Goal: Task Accomplishment & Management: Complete application form

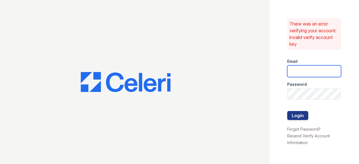
click at [319, 68] on input "email" at bounding box center [314, 71] width 54 height 12
type input "[EMAIL_ADDRESS][DOMAIN_NAME]"
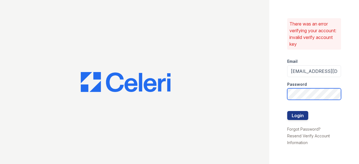
click at [287, 111] on button "Login" at bounding box center [297, 115] width 21 height 9
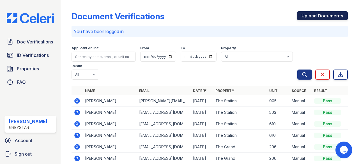
click at [321, 14] on link "Upload Documents" at bounding box center [322, 15] width 51 height 9
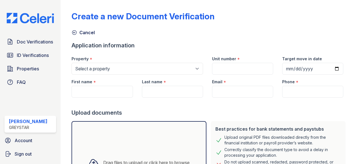
click at [126, 75] on div "First name *" at bounding box center [101, 80] width 61 height 11
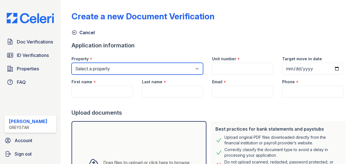
click at [122, 71] on select "Select a property The Grand The Station" at bounding box center [136, 69] width 131 height 12
select select "5257"
click at [71, 63] on select "Select a property The Grand The Station" at bounding box center [136, 69] width 131 height 12
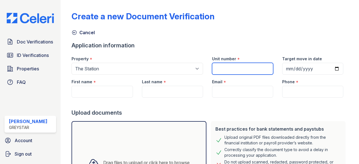
click at [264, 67] on input "Unit number" at bounding box center [242, 69] width 61 height 12
type input "611"
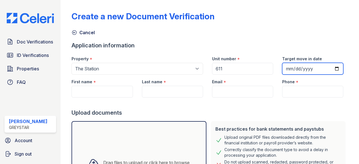
click at [333, 69] on input "Target move in date" at bounding box center [312, 69] width 61 height 12
type input "2025-10-31"
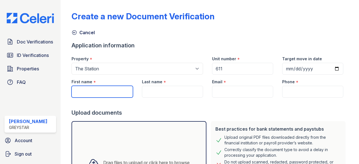
click at [114, 91] on input "First name" at bounding box center [101, 92] width 61 height 12
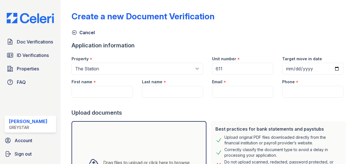
click at [182, 85] on div "Last name *" at bounding box center [172, 80] width 61 height 11
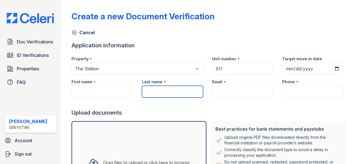
click at [182, 88] on input "Last name" at bounding box center [172, 92] width 61 height 12
type input "Taher"
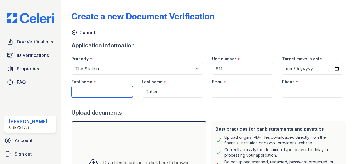
click at [86, 93] on input "First name" at bounding box center [101, 92] width 61 height 12
type input "Husam"
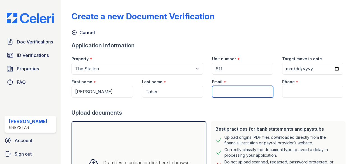
click at [243, 86] on input "Email" at bounding box center [242, 92] width 61 height 12
paste input "[EMAIL_ADDRESS][DOMAIN_NAME]"
type input "[EMAIL_ADDRESS][DOMAIN_NAME]"
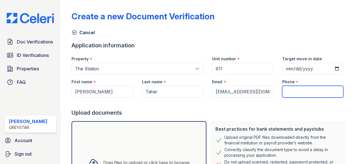
click at [293, 90] on input "Phone" at bounding box center [312, 92] width 61 height 12
paste input "(503) 995-1983"
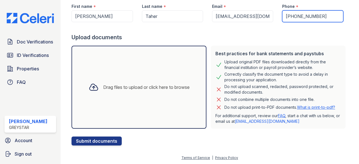
type input "(503) 995-1983"
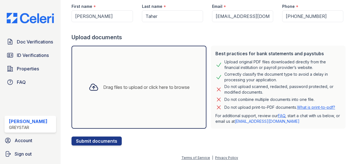
click at [135, 87] on div "Drag files to upload or click here to browse" at bounding box center [146, 87] width 86 height 7
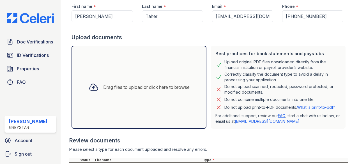
click at [115, 90] on div "Drag files to upload or click here to browse" at bounding box center [146, 87] width 86 height 7
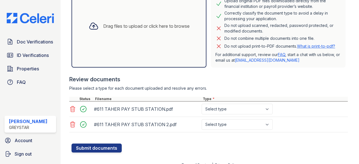
scroll to position [137, 0]
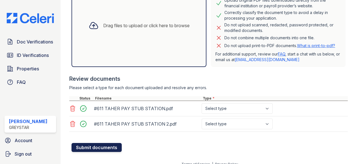
click at [107, 149] on button "Submit documents" at bounding box center [96, 147] width 50 height 9
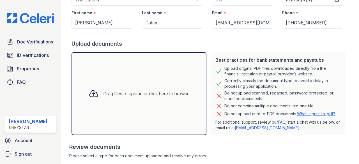
scroll to position [159, 0]
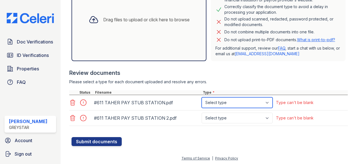
click at [214, 101] on select "Select type Paystub Bank Statement Offer Letter Tax Documents Benefit Award Let…" at bounding box center [236, 102] width 71 height 11
select select "paystub"
click at [201, 97] on select "Select type Paystub Bank Statement Offer Letter Tax Documents Benefit Award Let…" at bounding box center [236, 102] width 71 height 11
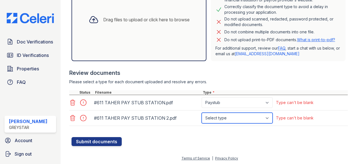
click at [212, 121] on select "Select type Paystub Bank Statement Offer Letter Tax Documents Benefit Award Let…" at bounding box center [236, 118] width 71 height 11
select select "paystub"
click at [201, 113] on select "Select type Paystub Bank Statement Offer Letter Tax Documents Benefit Award Let…" at bounding box center [236, 118] width 71 height 11
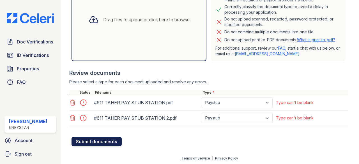
click at [84, 143] on button "Submit documents" at bounding box center [96, 141] width 50 height 9
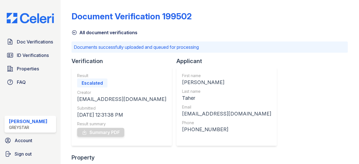
scroll to position [74, 0]
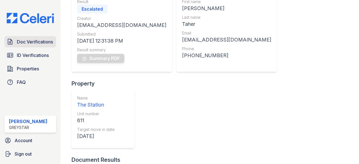
click at [31, 41] on span "Doc Verifications" at bounding box center [35, 41] width 36 height 7
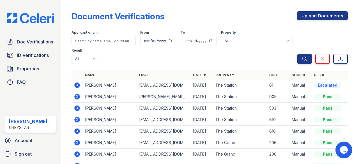
click at [78, 84] on icon at bounding box center [77, 85] width 7 height 7
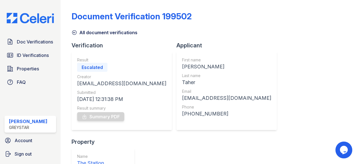
scroll to position [91, 0]
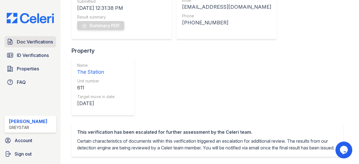
click at [27, 41] on span "Doc Verifications" at bounding box center [35, 41] width 36 height 7
